Goal: Task Accomplishment & Management: Complete application form

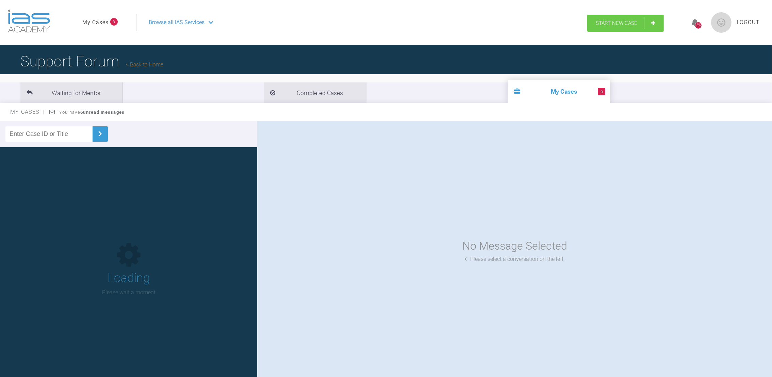
click at [629, 24] on span "Start New Case" at bounding box center [617, 23] width 42 height 6
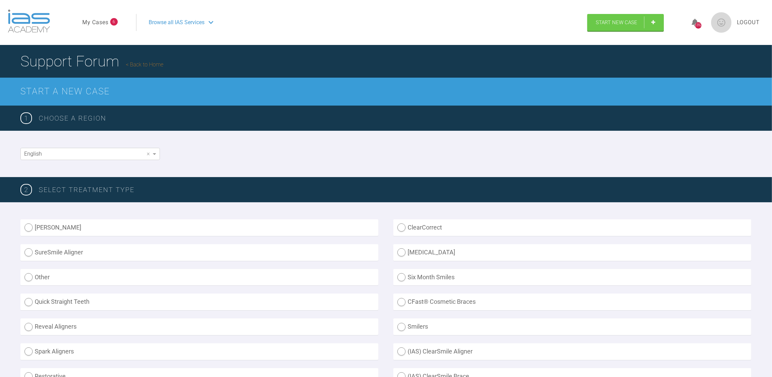
drag, startPoint x: 771, startPoint y: 86, endPoint x: 771, endPoint y: 134, distance: 48.0
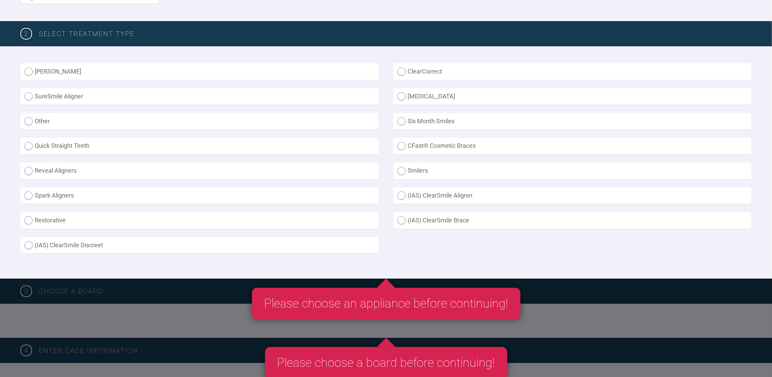
scroll to position [163, 0]
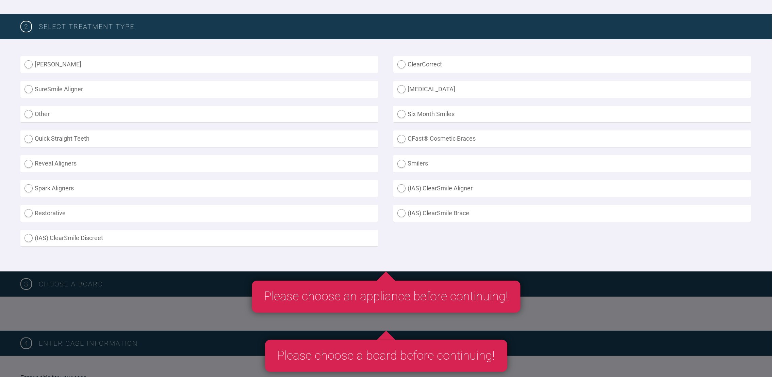
click at [405, 210] on label "(IAS) ClearSmile Brace" at bounding box center [572, 213] width 358 height 17
radio Brace "true"
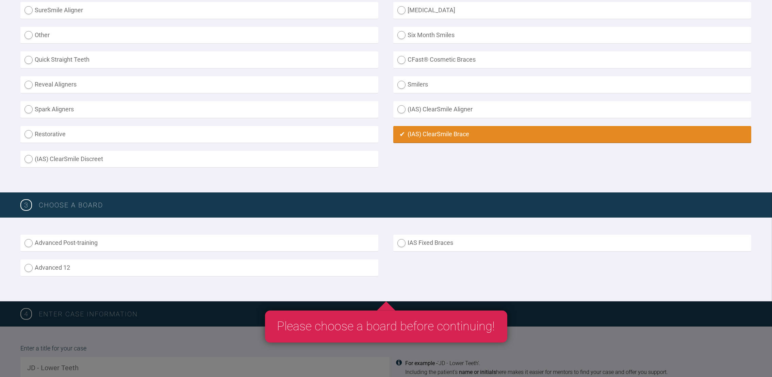
scroll to position [261, 0]
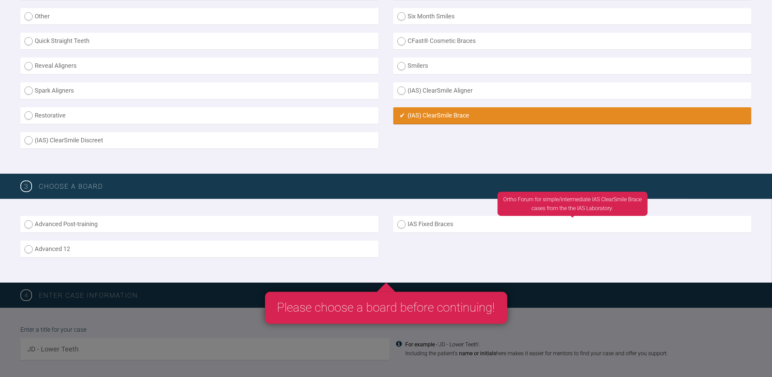
click at [403, 223] on label "IAS Fixed Braces" at bounding box center [572, 224] width 358 height 17
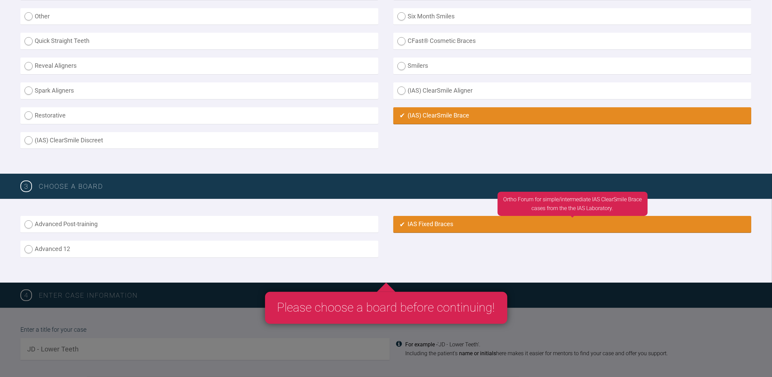
radio input "true"
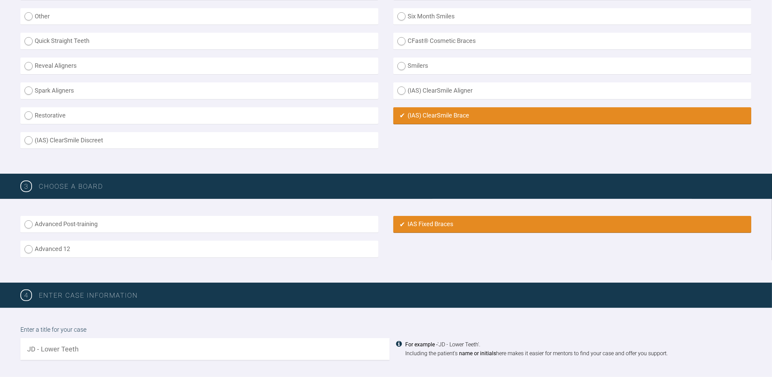
scroll to position [475, 0]
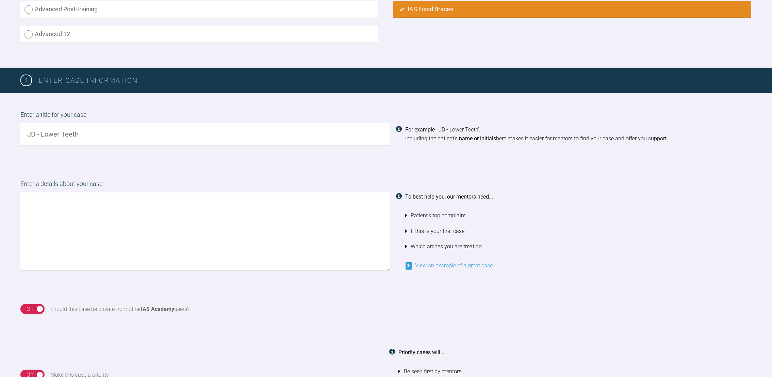
click at [80, 125] on input "text" at bounding box center [204, 134] width 369 height 22
type input "Col Nik upper and lower teeth"
click at [67, 198] on textarea at bounding box center [204, 231] width 369 height 78
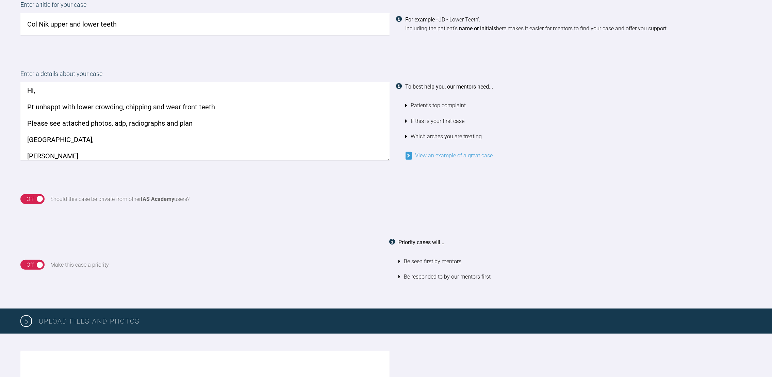
scroll to position [591, 0]
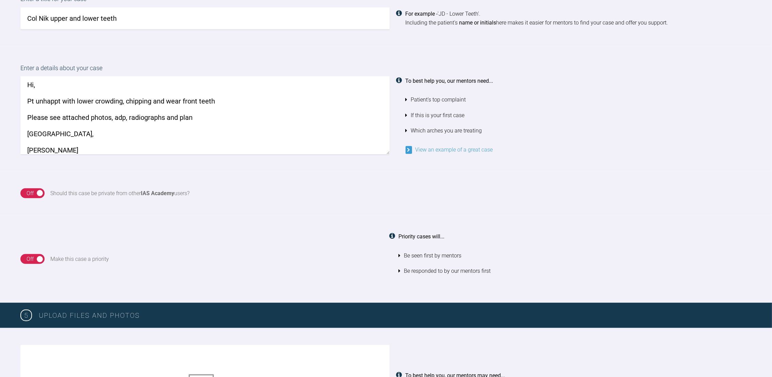
click at [61, 99] on textarea "Hi, Pt unhappt with lower crowding, chipping and wear front teeth Please see at…" at bounding box center [204, 116] width 369 height 78
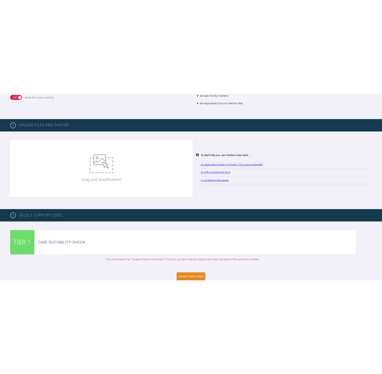
scroll to position [884, 0]
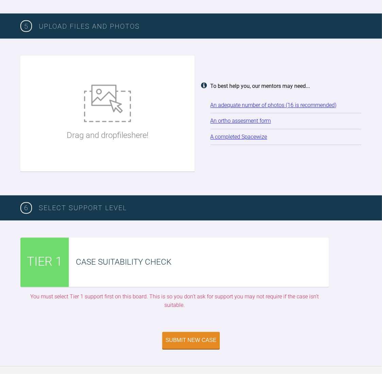
type textarea "Hi, Pt unhappy with lower crowding, chipping and wear front teeth Please see at…"
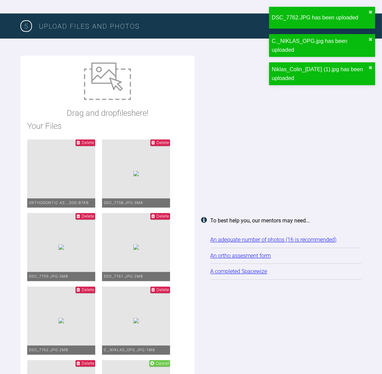
click at [119, 120] on h2 "Your Files" at bounding box center [107, 126] width 161 height 13
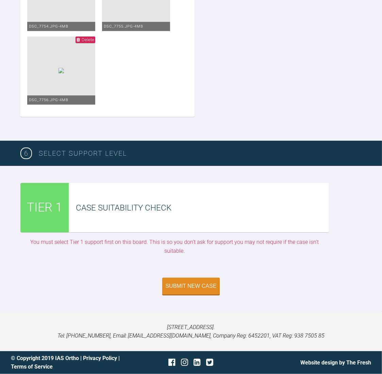
scroll to position [2004, 0]
drag, startPoint x: 191, startPoint y: 288, endPoint x: 175, endPoint y: 288, distance: 15.7
click at [175, 288] on div "Submit New Case" at bounding box center [191, 286] width 51 height 6
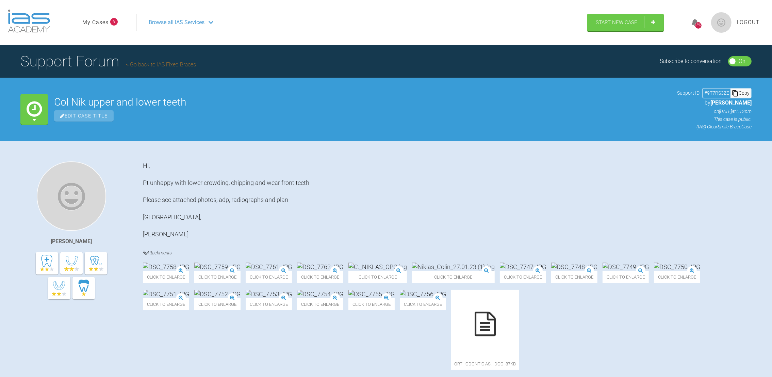
click at [101, 20] on link "My Cases" at bounding box center [95, 22] width 26 height 9
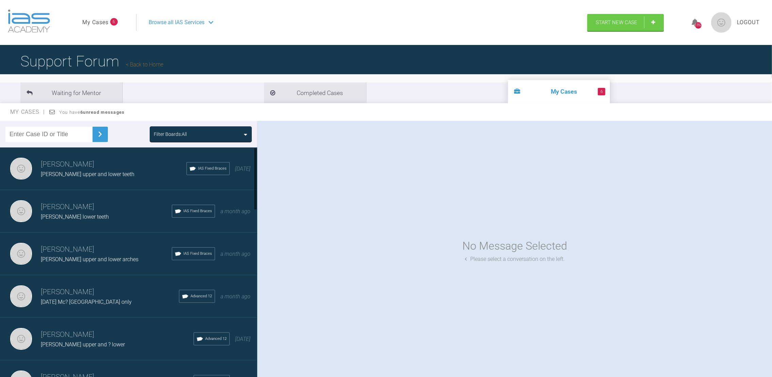
click at [81, 171] on span "Lauren Cran upper and lower teeth" at bounding box center [88, 174] width 94 height 6
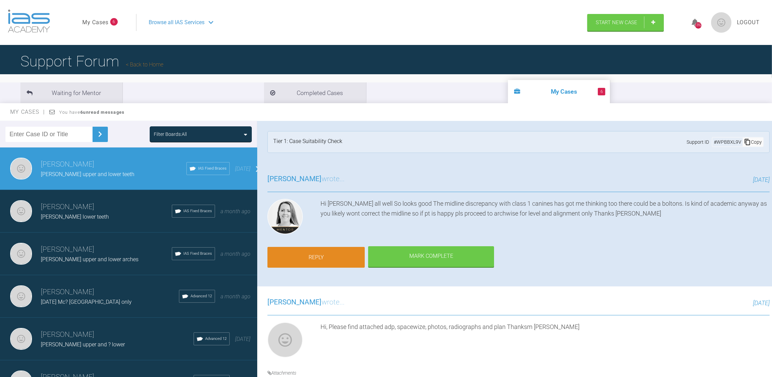
click at [330, 253] on link "Reply" at bounding box center [315, 257] width 97 height 21
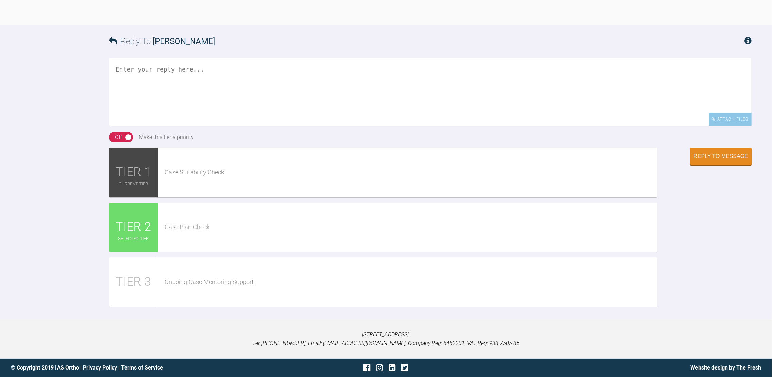
scroll to position [704, 0]
click at [165, 78] on textarea at bounding box center [430, 92] width 643 height 68
type textarea "J"
click at [187, 89] on textarea "Hi Emma, Please see archwize" at bounding box center [430, 92] width 643 height 68
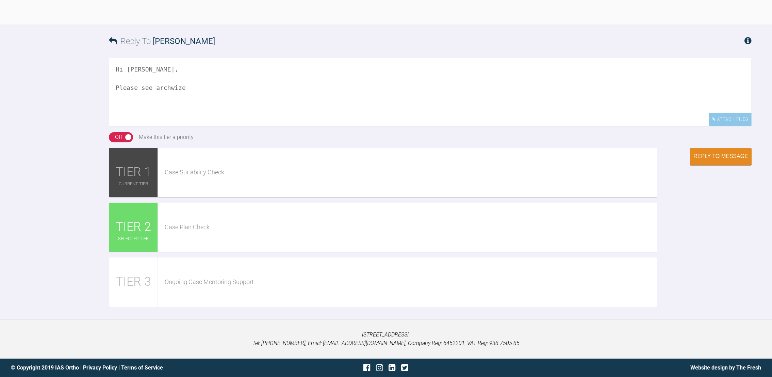
click at [189, 88] on textarea "Hi Emma, Please see archwize" at bounding box center [430, 92] width 643 height 68
paste textarea "https://clinics.iaslab.co.uk/#/clinic/patient/121132"
click at [371, 85] on textarea "Hi Emma, Please see archwize https://clinics.iaslab.co.uk/#/clinic/patient/1211…" at bounding box center [430, 92] width 643 height 68
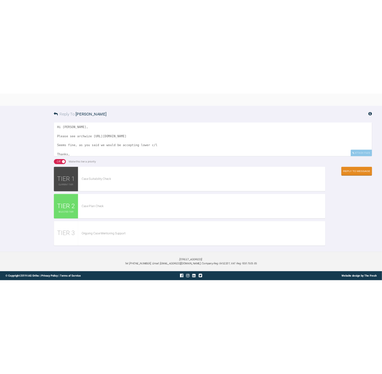
scroll to position [21, 0]
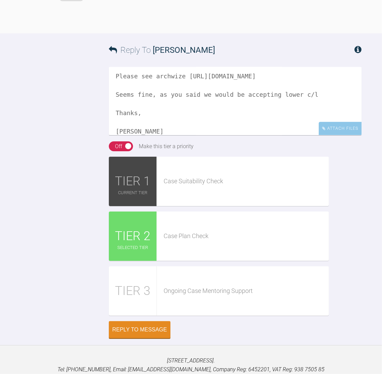
type textarea "Hi Emma, Please see archwize https://clinics.iaslab.co.uk/#/clinic/patient/1211…"
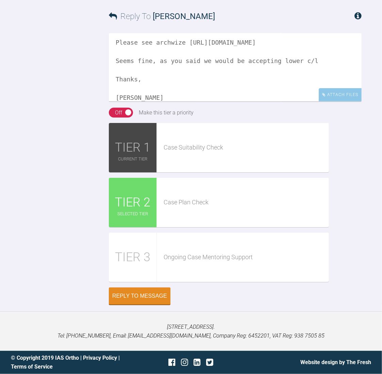
scroll to position [1113, 0]
click at [144, 291] on button "Reply to Message" at bounding box center [140, 296] width 62 height 17
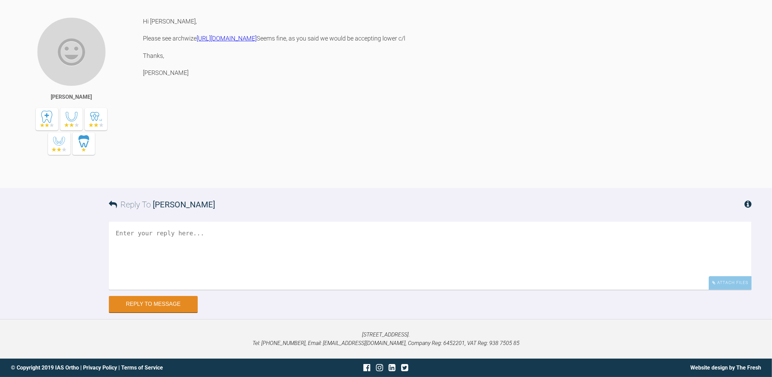
scroll to position [0, 0]
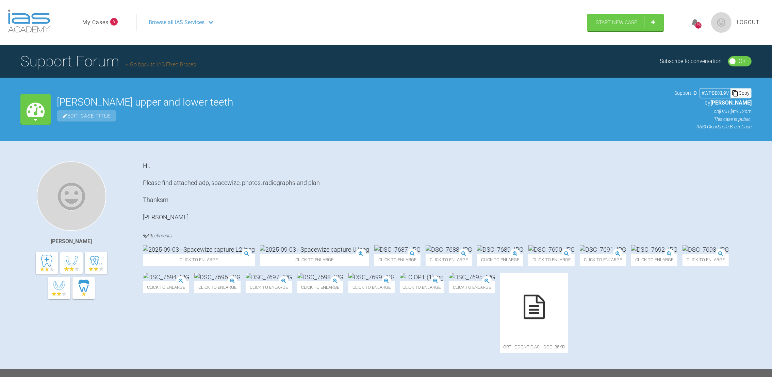
click at [195, 22] on span "Browse all IAS Services" at bounding box center [177, 22] width 56 height 9
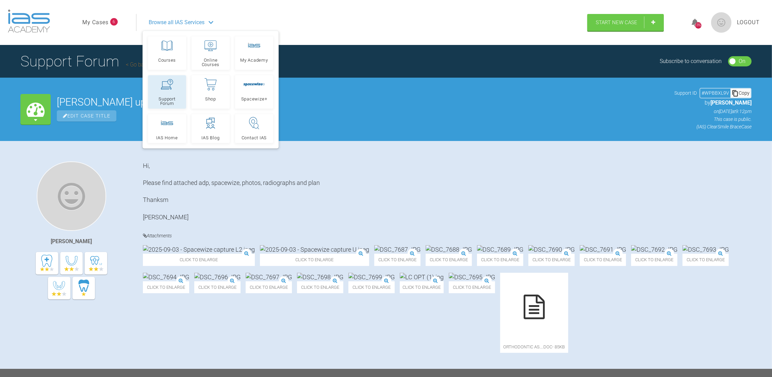
click at [159, 90] on link "Support Forum" at bounding box center [167, 91] width 38 height 33
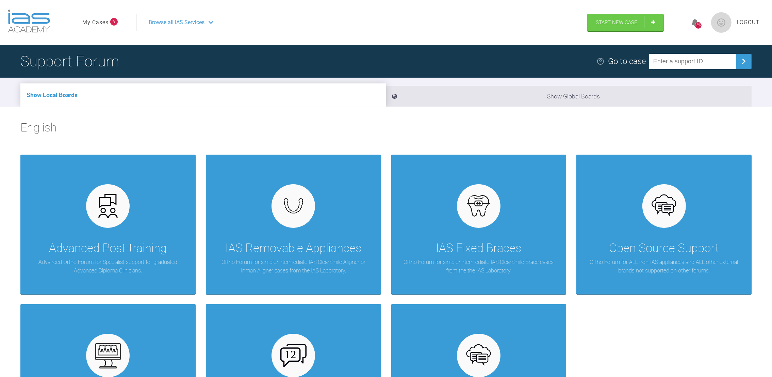
click at [174, 22] on span "Browse all IAS Services" at bounding box center [177, 22] width 56 height 9
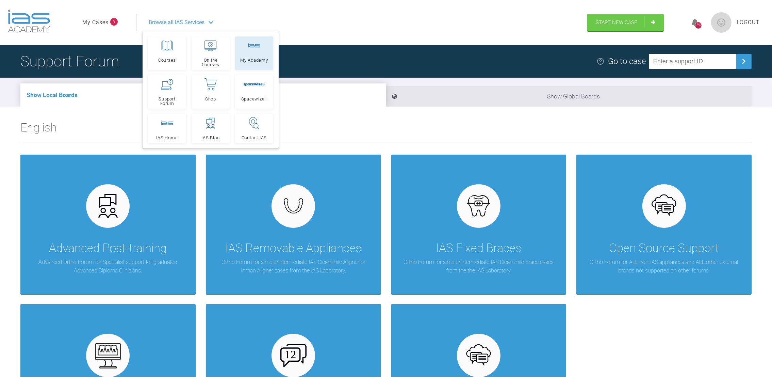
click at [258, 47] on rect at bounding box center [254, 45] width 12 height 5
